Goal: Task Accomplishment & Management: Manage account settings

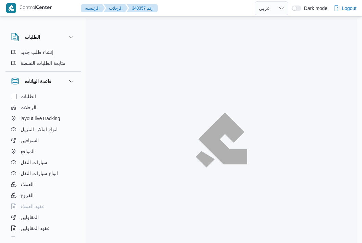
select select "ar"
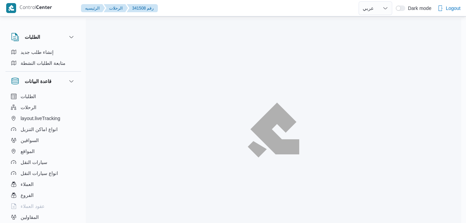
select select "ar"
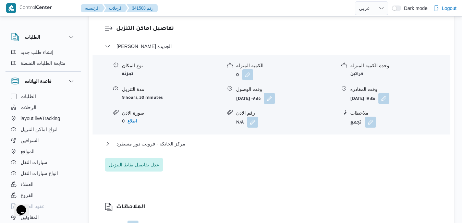
scroll to position [672, 0]
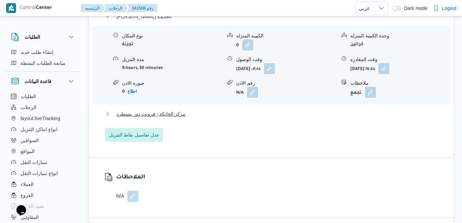
click at [237, 110] on button "مركز الخانكة - فرونت دور مسطرد" at bounding box center [272, 114] width 334 height 8
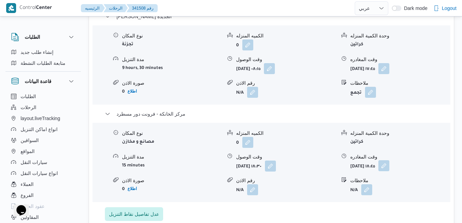
click at [390, 160] on button "button" at bounding box center [384, 165] width 11 height 11
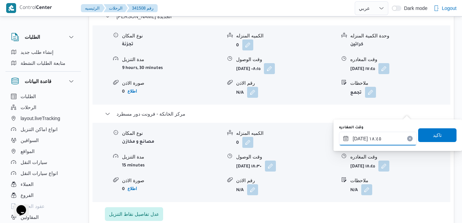
click at [372, 138] on input "[DATE] ١٨:٤٥" at bounding box center [378, 139] width 78 height 14
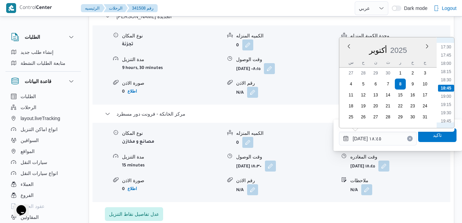
scroll to position [645, 0]
click at [448, 111] on li "21:30" at bounding box center [446, 109] width 16 height 7
type input "٠٨/١٠/٢٠٢٥ ٢١:٣٠"
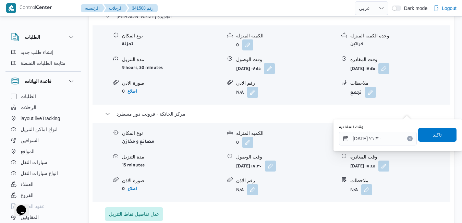
click at [433, 133] on span "تاكيد" at bounding box center [437, 135] width 9 height 8
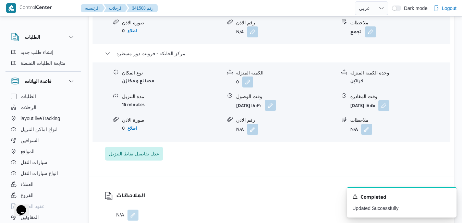
click at [276, 111] on button "button" at bounding box center [270, 105] width 11 height 11
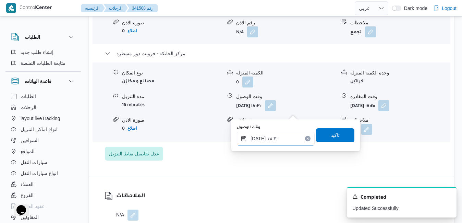
click at [286, 138] on input "٠٨/١٠/٢٠٢٥ ١٨:٣٠" at bounding box center [276, 139] width 78 height 14
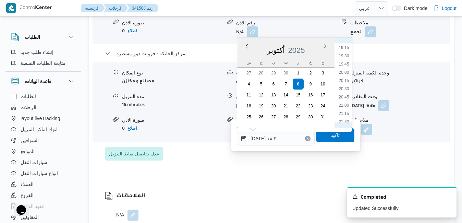
scroll to position [637, 0]
click at [347, 110] on li "21:15" at bounding box center [344, 109] width 16 height 7
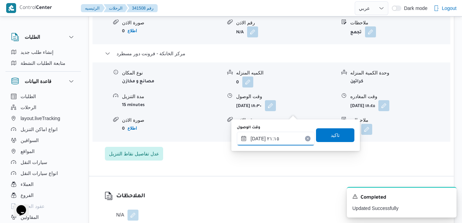
type input "٠٨/١٠/٢٠٢٥ ١٨:٣٠"
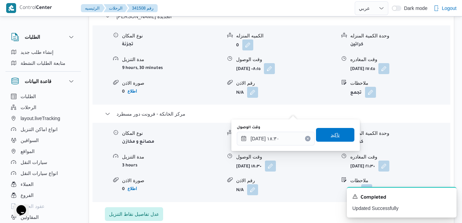
click at [331, 136] on span "تاكيد" at bounding box center [335, 135] width 9 height 8
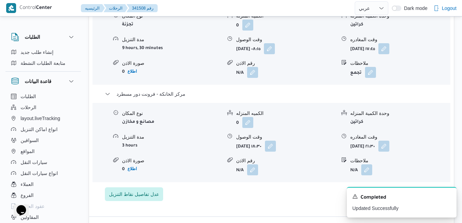
scroll to position [631, 0]
click at [448, 197] on icon "Dismiss toast" at bounding box center [448, 195] width 5 height 5
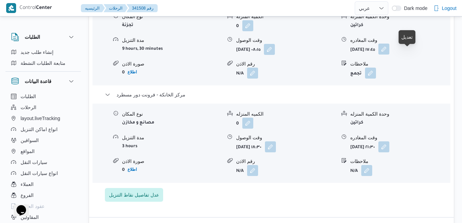
click at [390, 55] on button "button" at bounding box center [384, 49] width 11 height 11
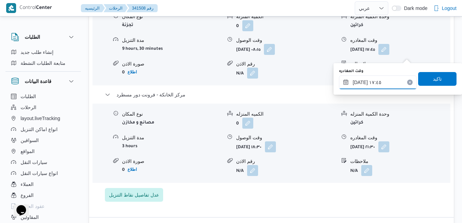
click at [378, 83] on input "٠٨/١٠/٢٠٢٥ ١٧:٤٥" at bounding box center [378, 82] width 78 height 14
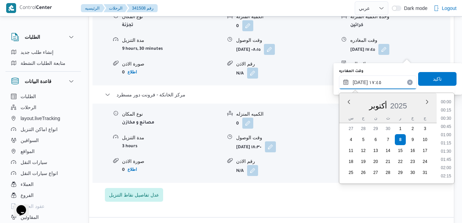
scroll to position [543, 0]
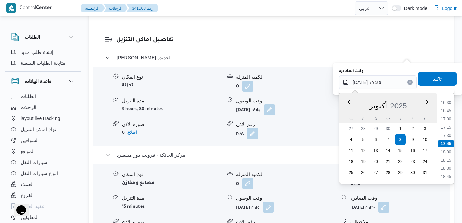
click at [295, 128] on form "N/A" at bounding box center [286, 133] width 100 height 11
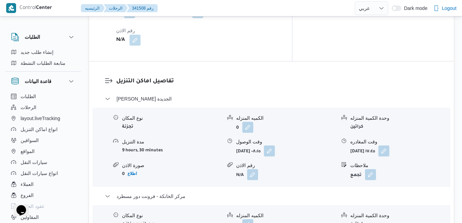
scroll to position [631, 0]
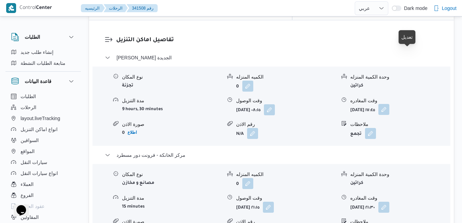
click at [390, 104] on button "button" at bounding box center [384, 109] width 11 height 11
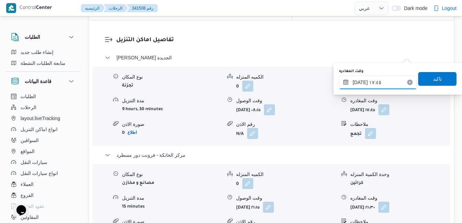
click at [376, 84] on input "٠٨/١٠/٢٠٢٥ ١٧:٤٥" at bounding box center [378, 82] width 78 height 14
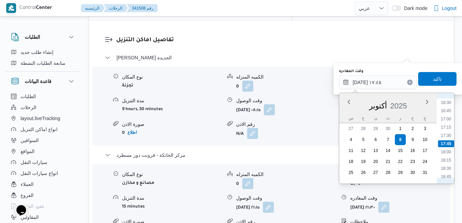
scroll to position [612, 0]
click at [446, 165] on li "20:30" at bounding box center [446, 164] width 16 height 7
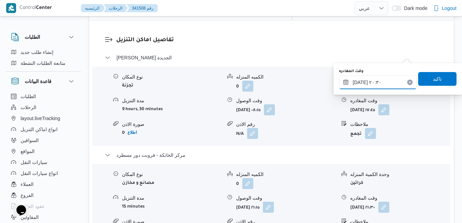
type input "٠٨/١٠/٢٠٢٥ ٢٠:٣٠"
click at [433, 81] on span "تاكيد" at bounding box center [437, 78] width 9 height 8
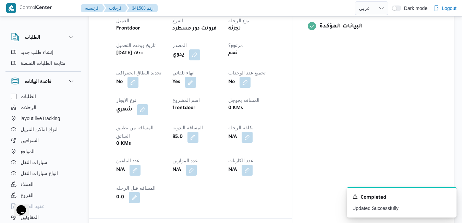
scroll to position [0, 0]
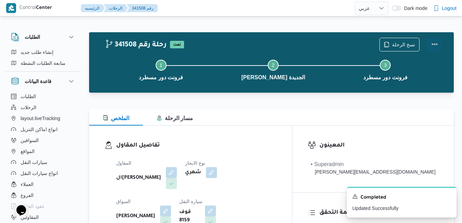
click at [433, 45] on button "Actions" at bounding box center [435, 44] width 14 height 14
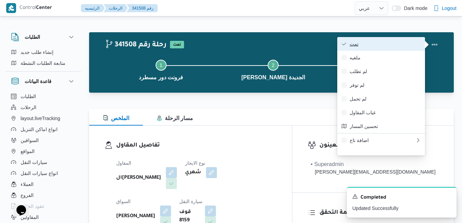
click at [382, 47] on span "تمت" at bounding box center [385, 43] width 71 height 5
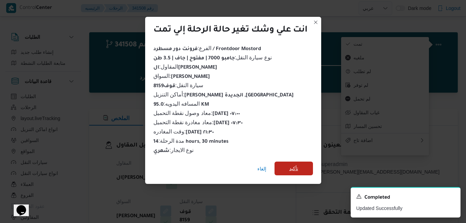
click at [287, 166] on span "تأكيد" at bounding box center [293, 169] width 38 height 14
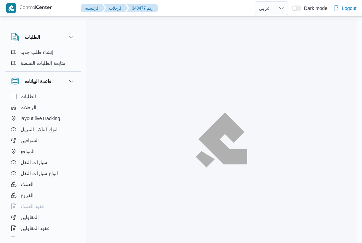
select select "ar"
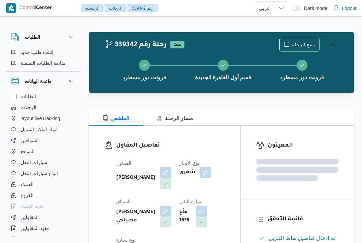
select select "ar"
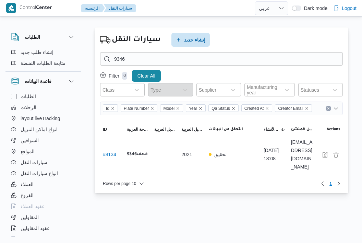
select select "ar"
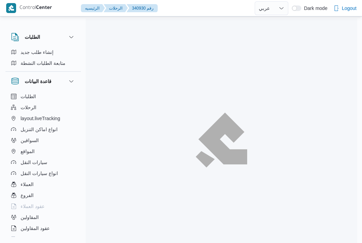
select select "ar"
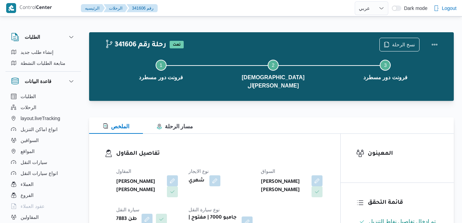
select select "ar"
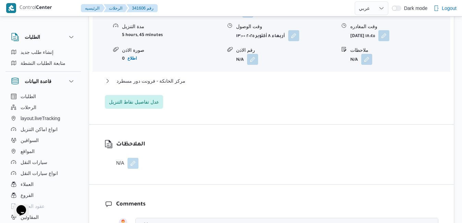
scroll to position [605, 0]
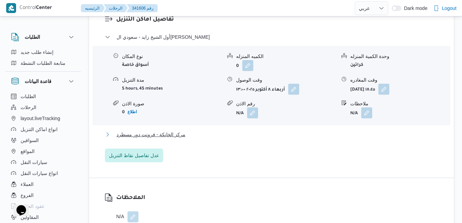
click at [274, 130] on button "مركز الخانكة - فرونت دور مسطرد" at bounding box center [272, 134] width 334 height 8
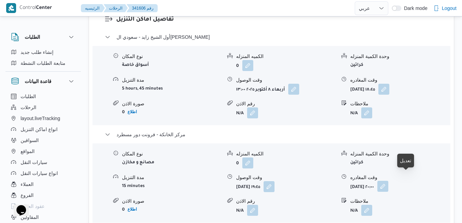
click at [389, 181] on button "button" at bounding box center [383, 186] width 11 height 11
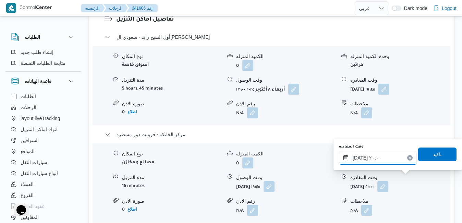
click at [382, 162] on input "٠٨/١٠/٢٠٢٥ ٢٠:٠٠" at bounding box center [378, 158] width 78 height 14
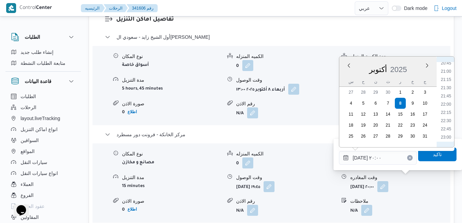
scroll to position [686, 0]
click at [448, 112] on li "22:15" at bounding box center [446, 111] width 16 height 7
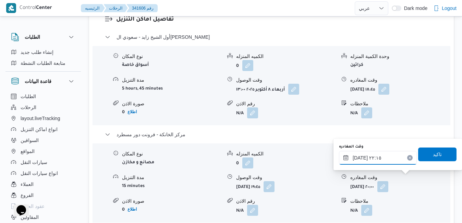
click at [362, 159] on input "٠٨/١٠/٢٠٢٥ ٢٢:١٥" at bounding box center [378, 158] width 78 height 14
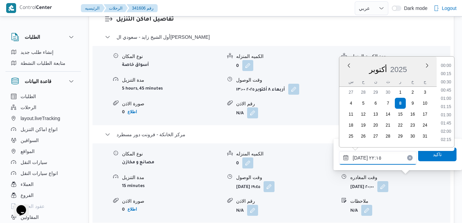
click at [362, 159] on input "٠٨/١٠/٢٠٢٥ ٢٢:١٥" at bounding box center [378, 158] width 78 height 14
type input "٠٨/١٠/٢٠٢٥ ٢٢:30"
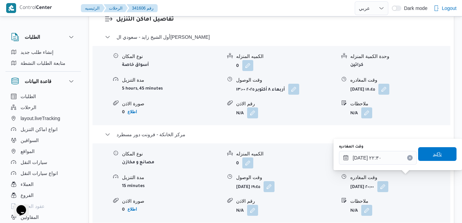
click at [425, 155] on span "تاكيد" at bounding box center [437, 154] width 38 height 14
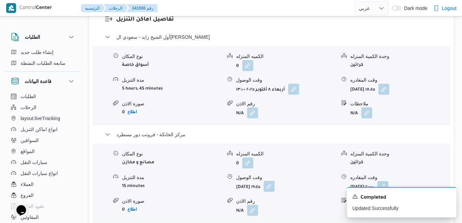
click at [275, 181] on button "button" at bounding box center [269, 186] width 11 height 11
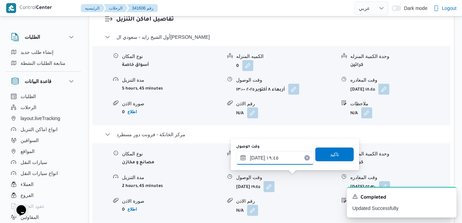
click at [278, 160] on input "٠٨/١٠/٢٠٢٥ ١٩:٤٥" at bounding box center [275, 158] width 78 height 14
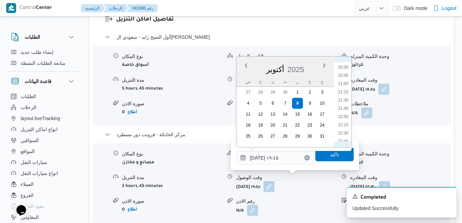
scroll to position [678, 0]
click at [346, 119] on li "22:15" at bounding box center [344, 120] width 16 height 7
type input "٠٨/١٠/٢٠٢٥ ٢٢:١٥"
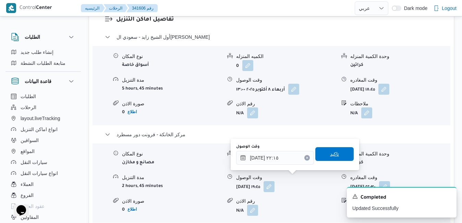
click at [330, 155] on span "تاكيد" at bounding box center [334, 154] width 9 height 8
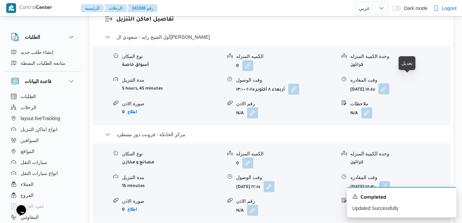
click at [390, 83] on button "button" at bounding box center [384, 88] width 11 height 11
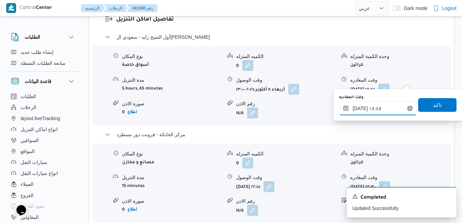
click at [378, 110] on input "٠٨/١٠/٢٠٢٥ ١٨:٤٥" at bounding box center [378, 109] width 78 height 14
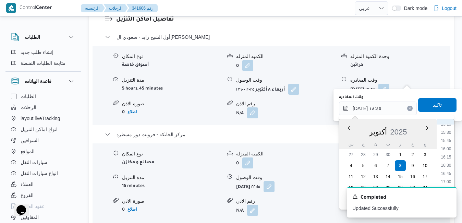
scroll to position [588, 0]
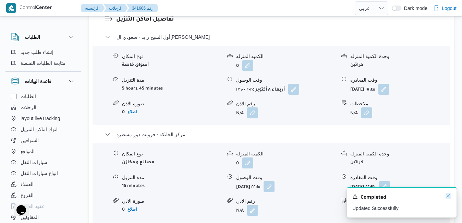
click at [448, 197] on icon "Dismiss toast" at bounding box center [448, 195] width 5 height 5
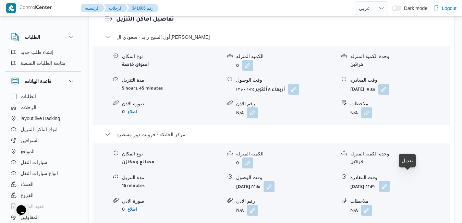
click at [390, 181] on button "button" at bounding box center [384, 186] width 11 height 11
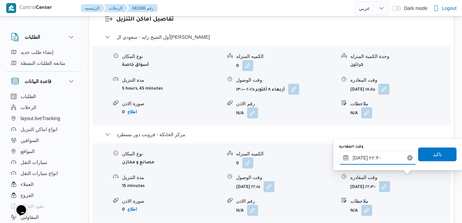
click at [391, 157] on input "٠٨/١٠/٢٠٢٥ ٢٢:٣٠" at bounding box center [378, 158] width 78 height 14
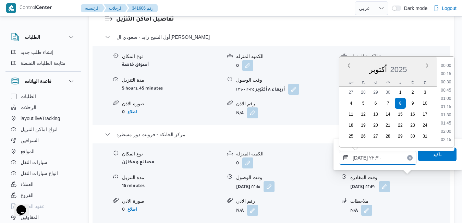
scroll to position [699, 0]
click at [449, 67] on li "21:15" at bounding box center [446, 66] width 16 height 7
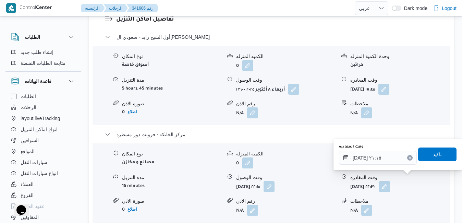
type input "٠٨/١٠/٢٠٢٥ ٢٢:٣٠"
click at [424, 107] on form "N/A" at bounding box center [401, 112] width 100 height 11
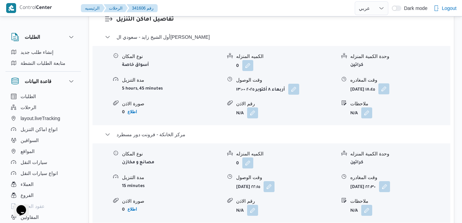
click at [390, 83] on button "button" at bounding box center [384, 88] width 11 height 11
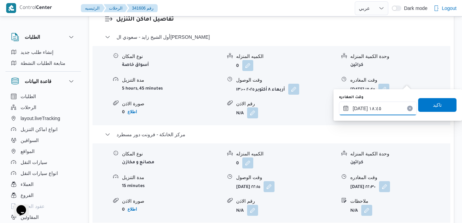
click at [379, 109] on input "٠٨/١٠/٢٠٢٥ ١٨:٤٥" at bounding box center [378, 109] width 78 height 14
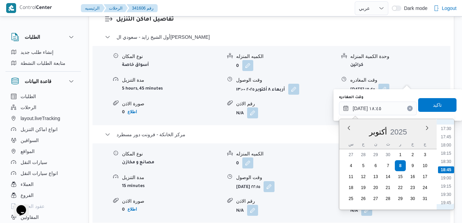
scroll to position [645, 0]
click at [447, 182] on li "21:15" at bounding box center [446, 182] width 16 height 7
type input "٠٨/١٠/٢٠٢٥ ٢١:١٥"
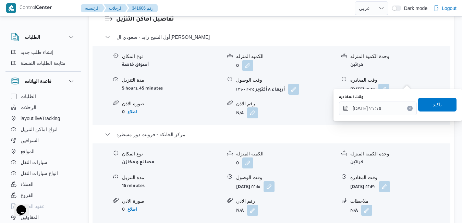
click at [426, 103] on span "تاكيد" at bounding box center [437, 105] width 38 height 14
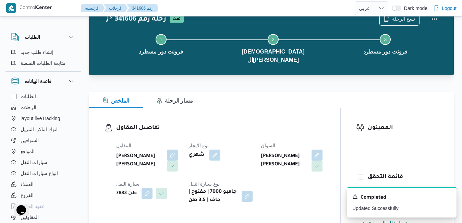
scroll to position [0, 0]
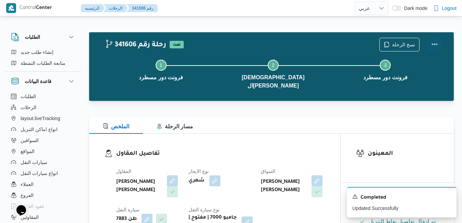
click at [434, 43] on button "Actions" at bounding box center [435, 44] width 14 height 14
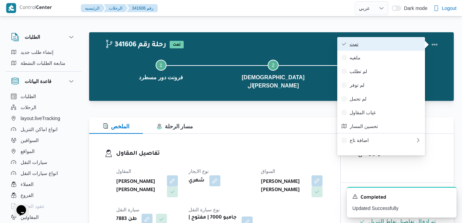
click at [397, 45] on span "تمت" at bounding box center [385, 43] width 71 height 5
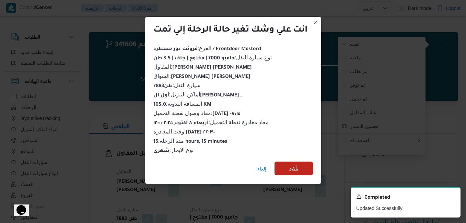
click at [291, 166] on span "تأكيد" at bounding box center [293, 168] width 9 height 8
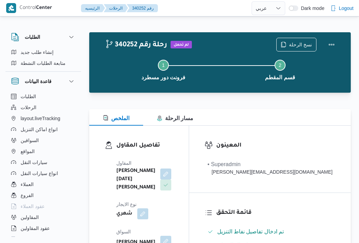
select select "ar"
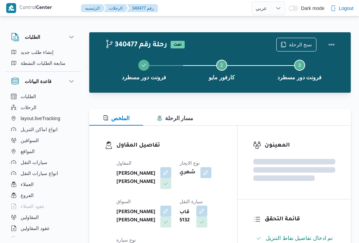
select select "ar"
